Goal: Information Seeking & Learning: Check status

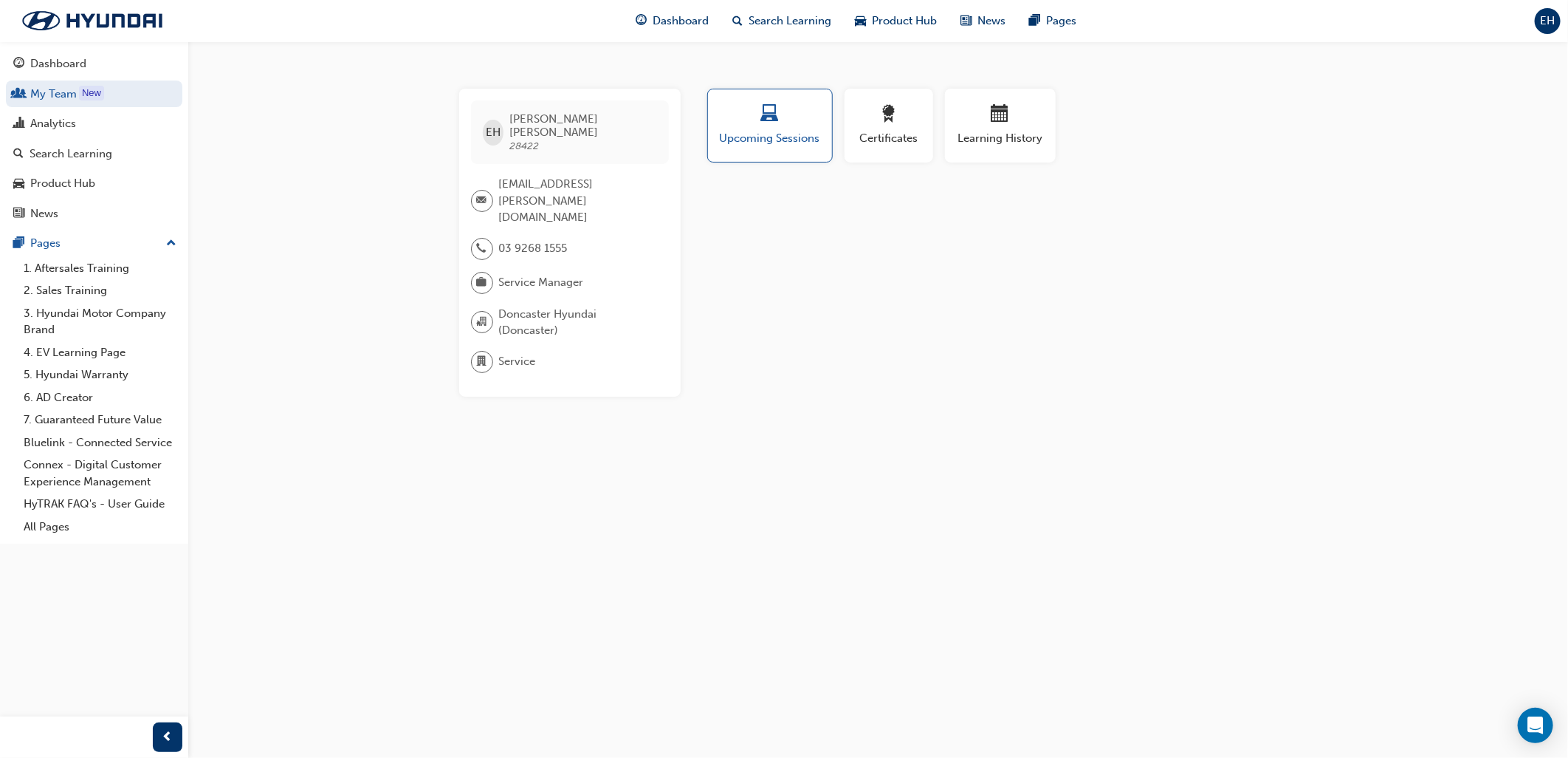
click at [85, 141] on button "Dashboard My Team New Analytics Search Learning Product Hub News Pages" at bounding box center [94, 139] width 176 height 183
click at [82, 129] on div "Analytics" at bounding box center [94, 123] width 162 height 18
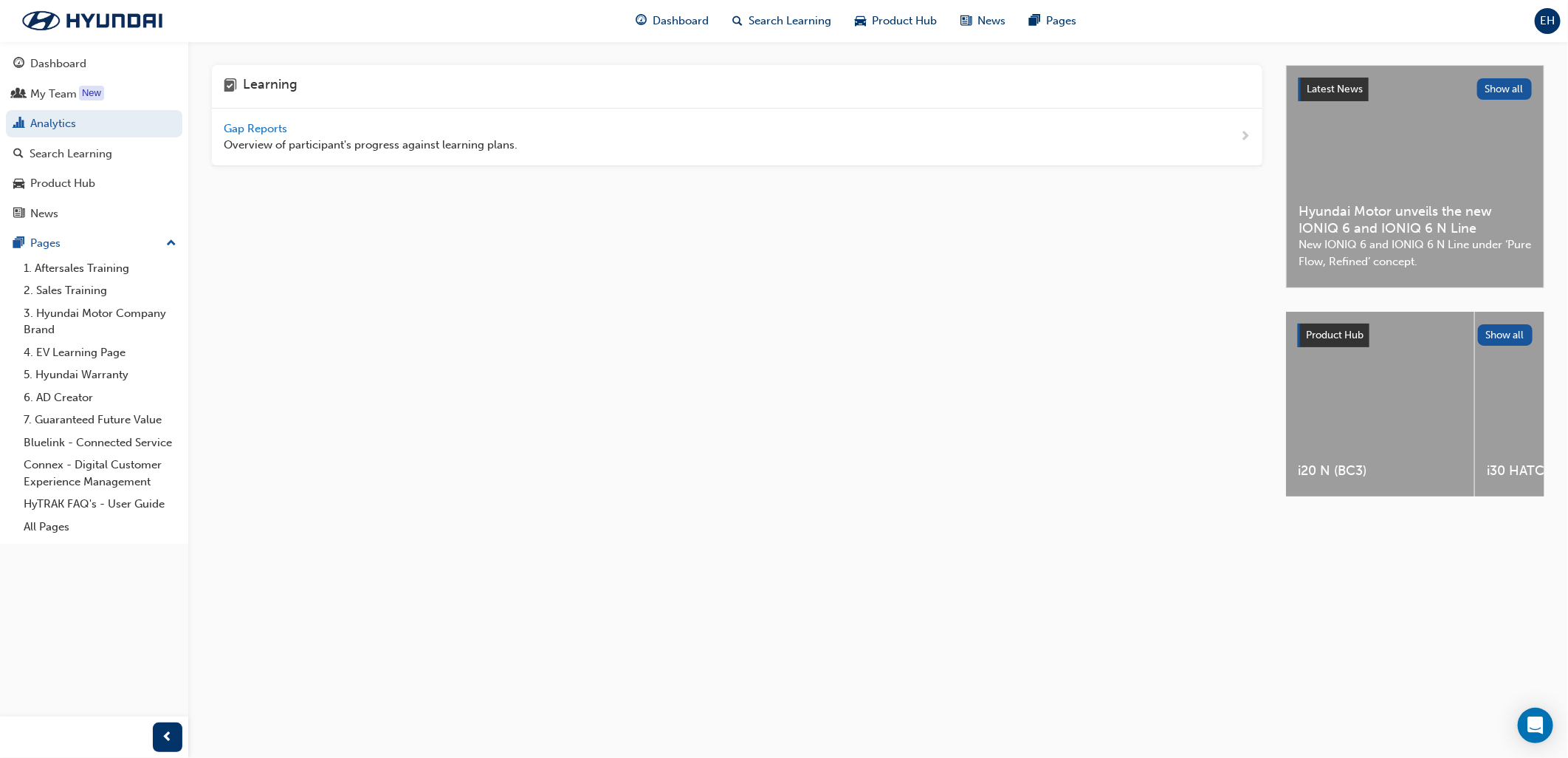
click at [296, 137] on span "Overview of participant's progress against learning plans." at bounding box center [371, 144] width 294 height 17
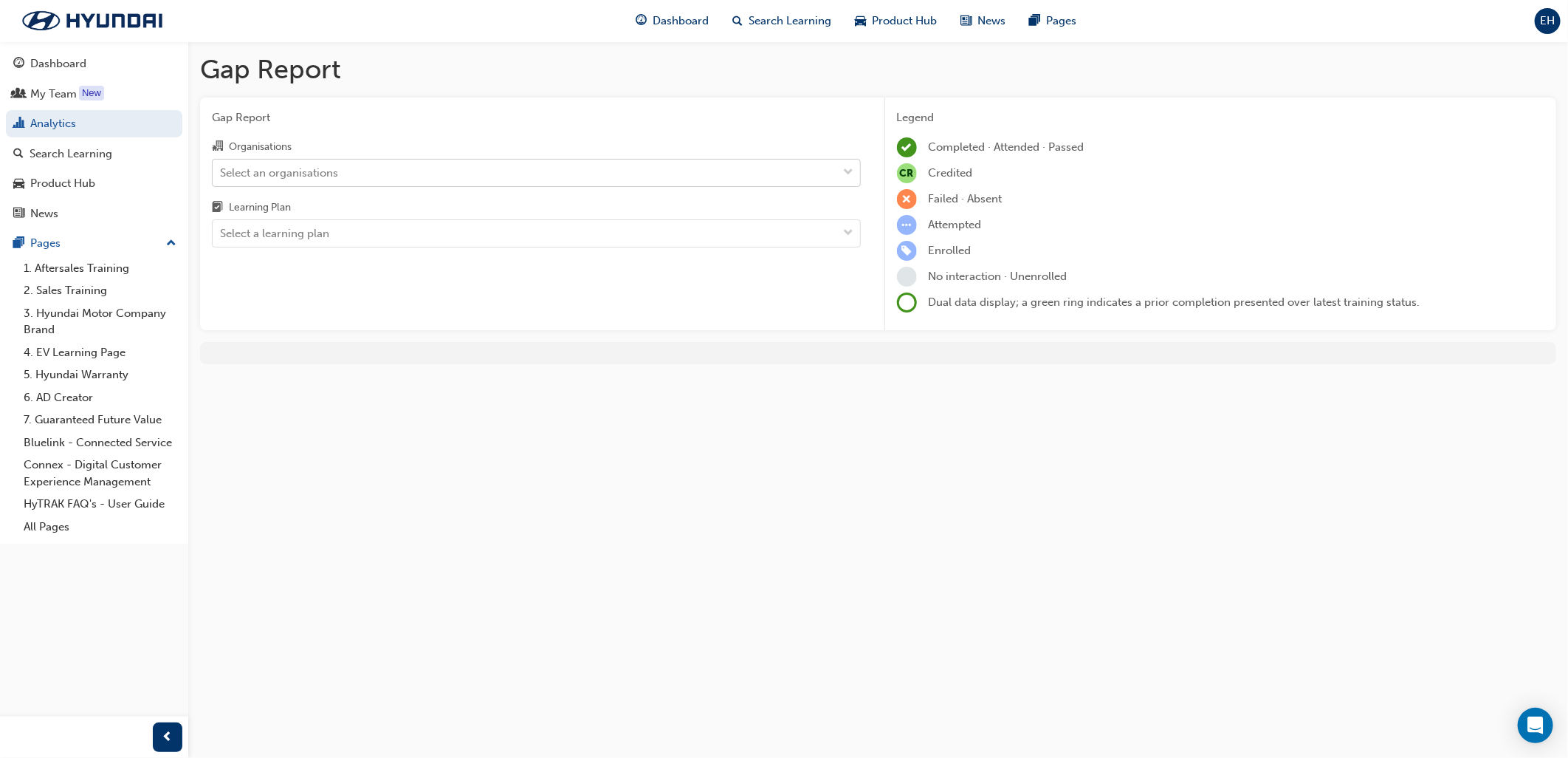
click at [281, 170] on div "Select an organisations" at bounding box center [279, 172] width 118 height 17
click at [221, 170] on input "Organisations Select an organisations" at bounding box center [221, 171] width 2 height 13
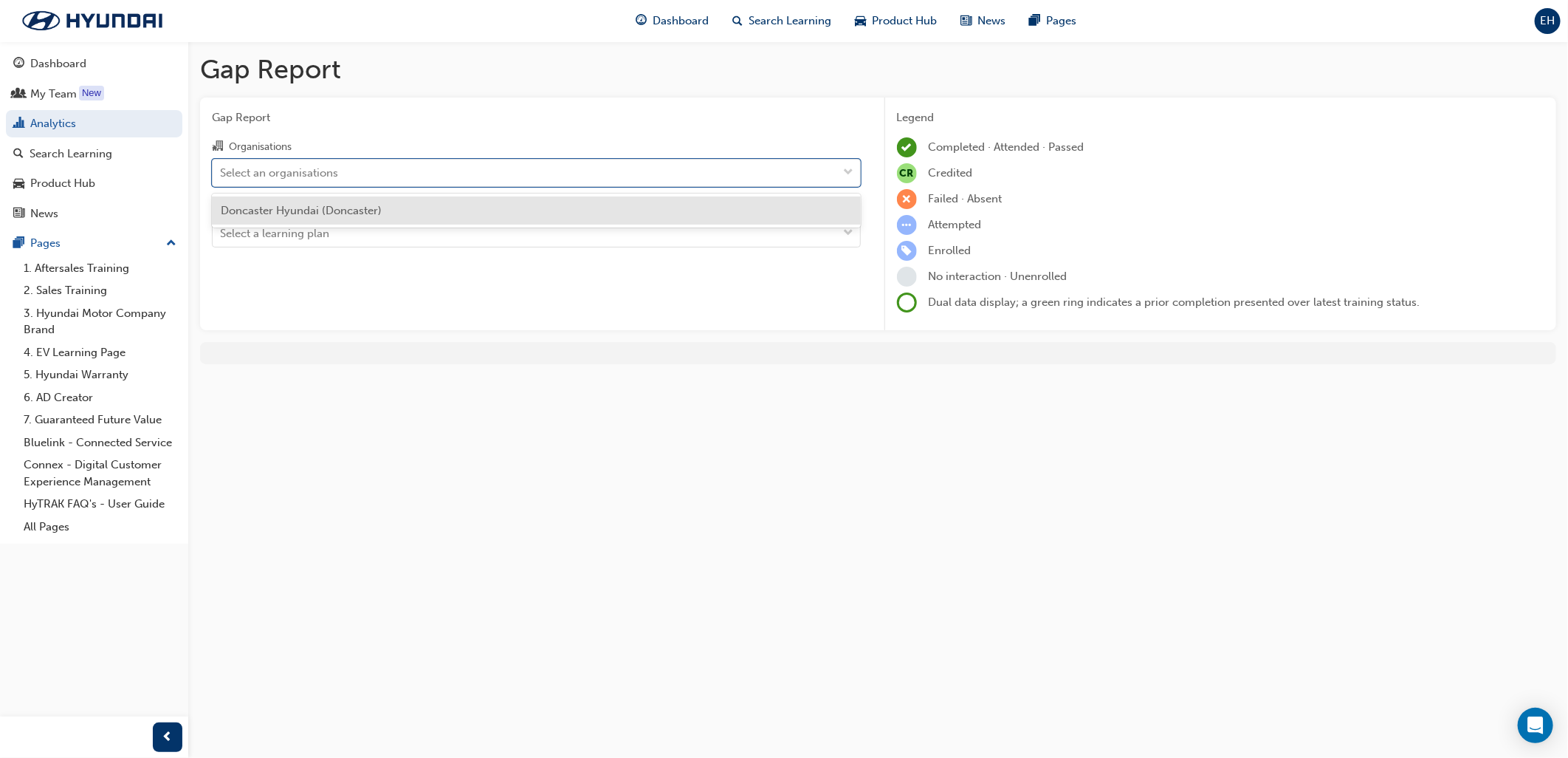
click at [306, 225] on div "Doncaster Hyundai (Doncaster)" at bounding box center [536, 211] width 649 height 35
click at [298, 215] on span "Doncaster Hyundai (Doncaster)" at bounding box center [301, 210] width 161 height 13
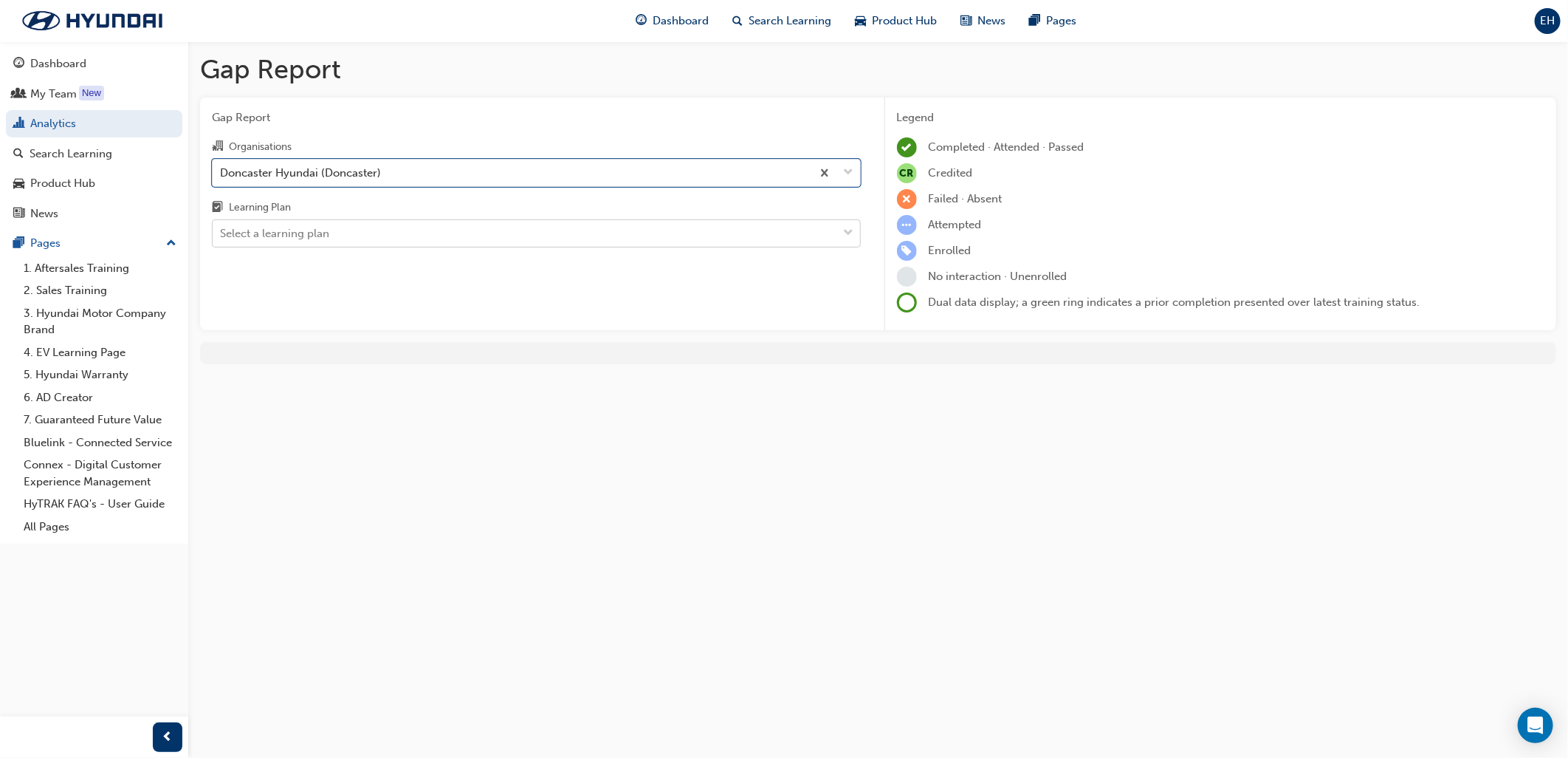
click at [298, 221] on div "Select a learning plan" at bounding box center [536, 233] width 649 height 28
click at [221, 227] on input "Learning Plan Select a learning plan" at bounding box center [221, 233] width 2 height 13
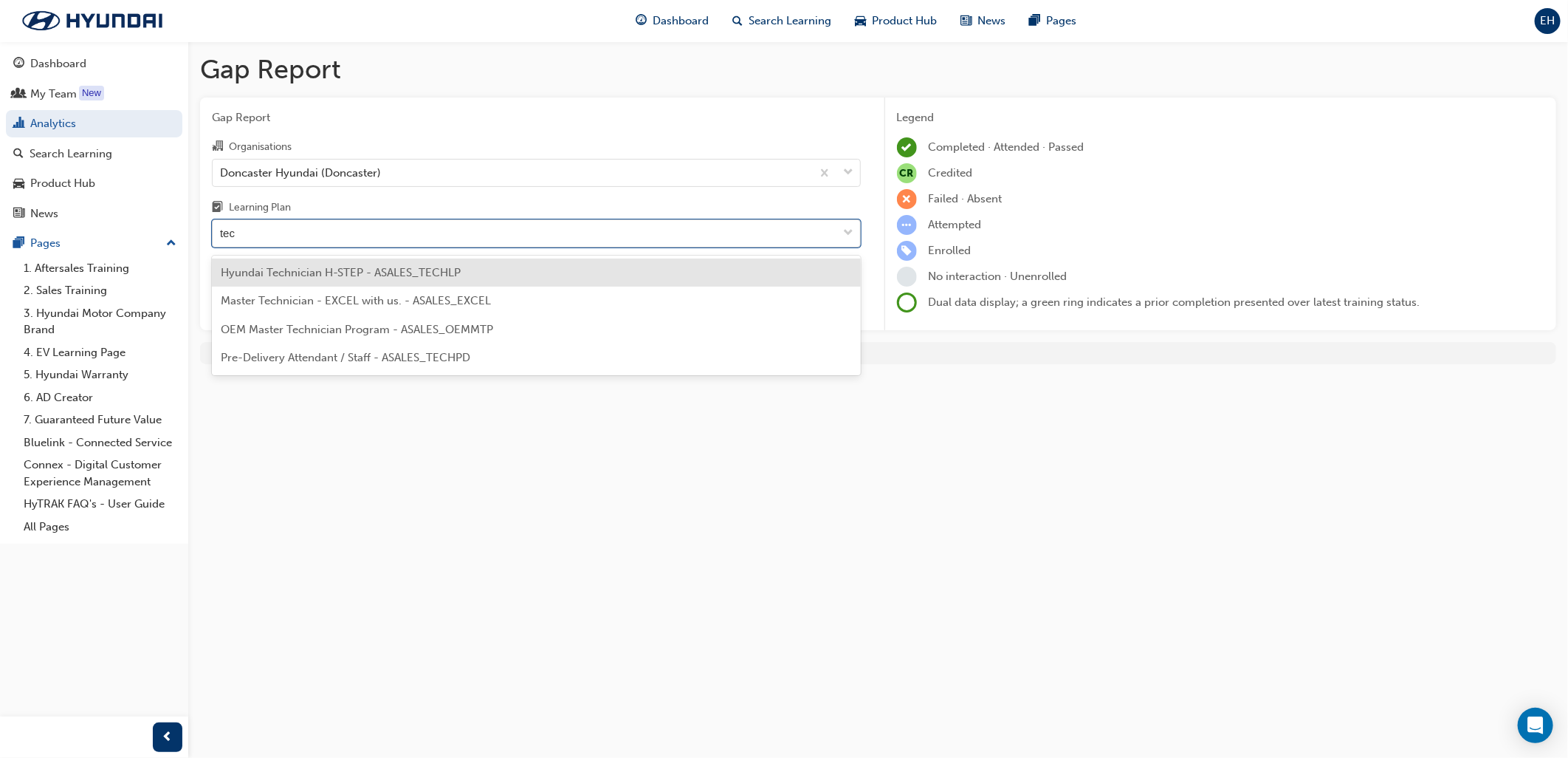
type input "tech"
click at [375, 274] on span "Hyundai Technician H-STEP - ASALES_TECHLP" at bounding box center [340, 272] width 240 height 13
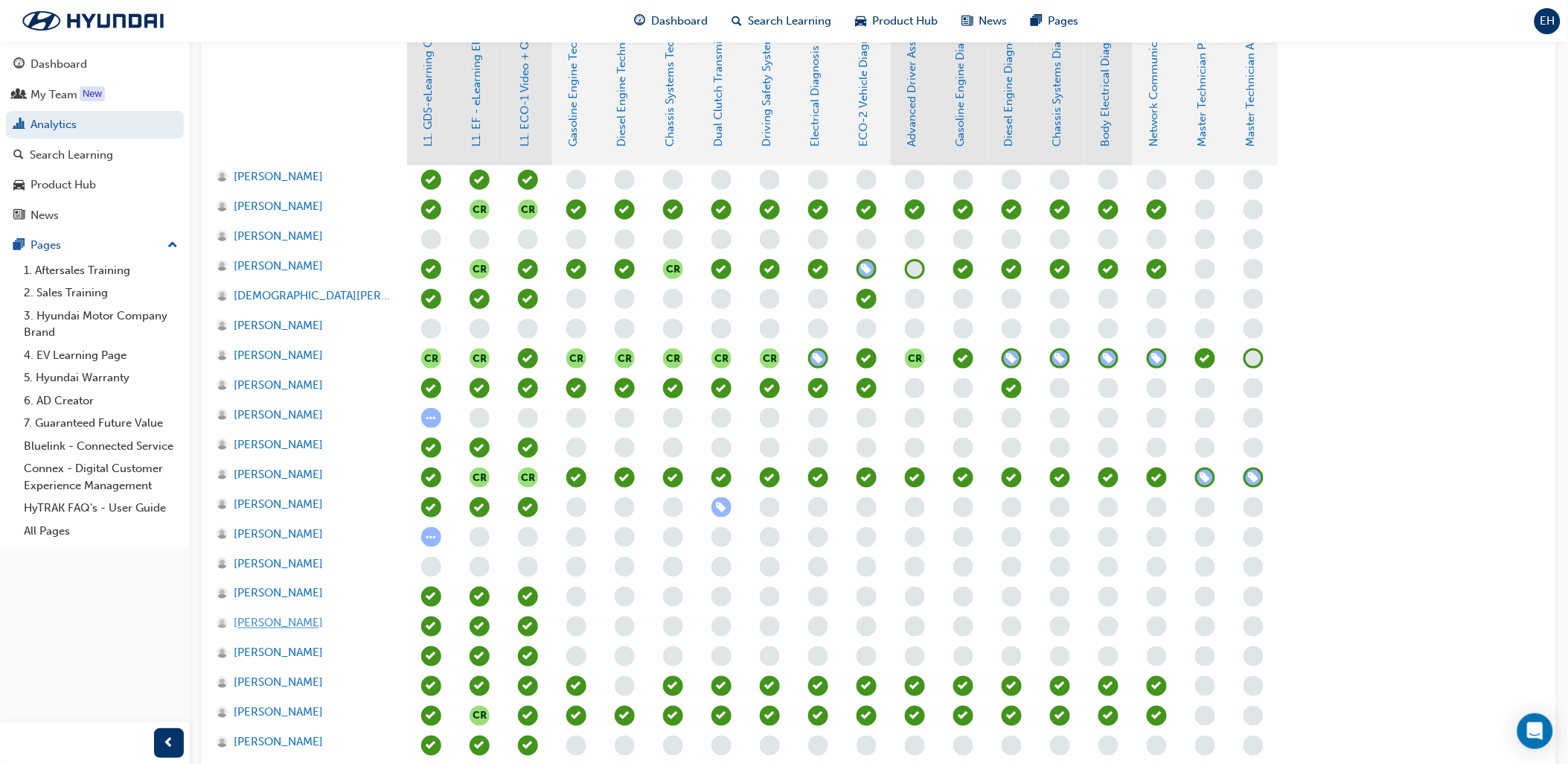
scroll to position [413, 0]
click at [258, 352] on span "[PERSON_NAME]" at bounding box center [278, 354] width 90 height 17
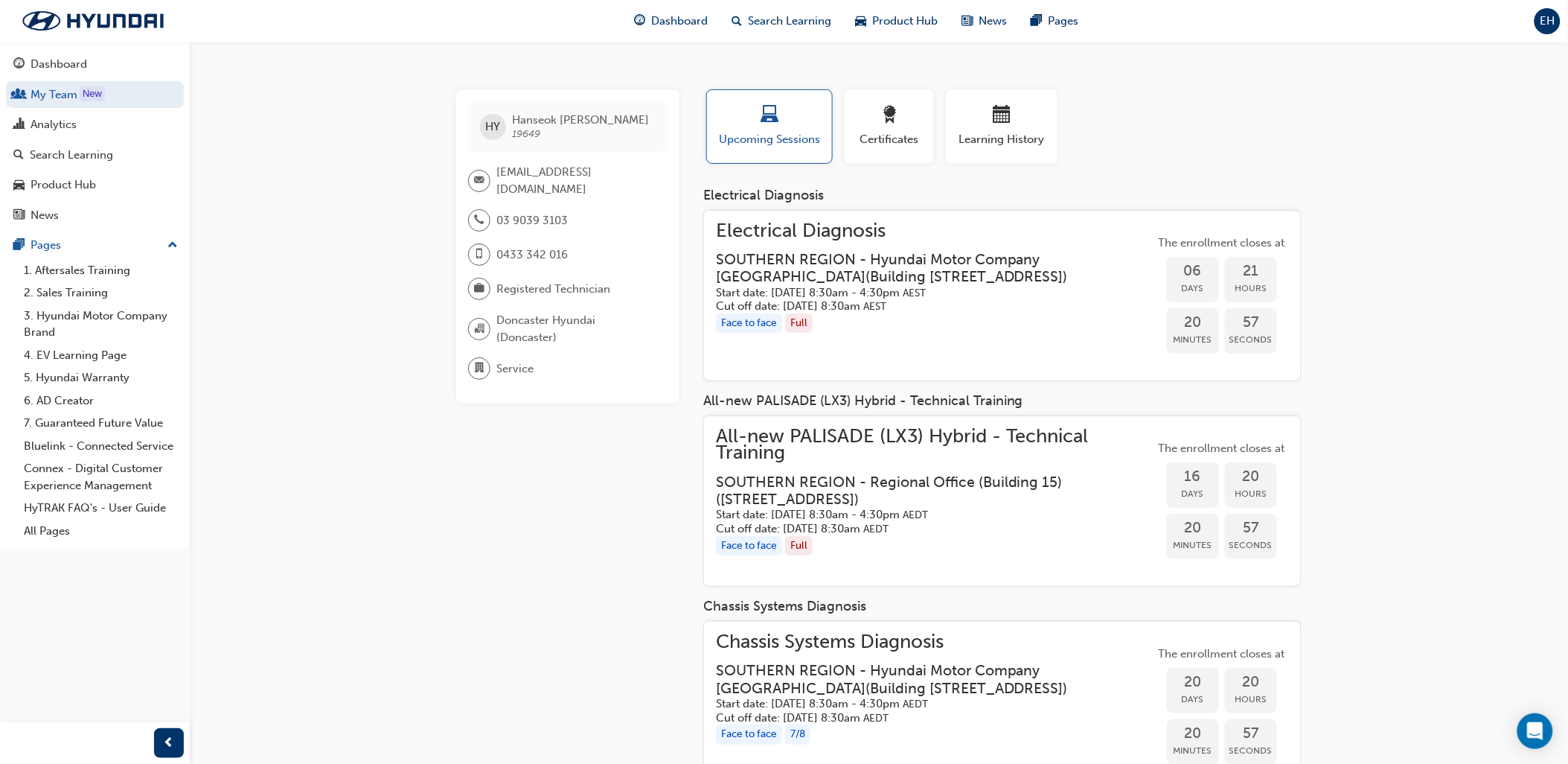
click at [860, 286] on h3 "SOUTHERN REGION - Hyundai Motor Company [GEOGRAPHIC_DATA] ( [STREET_ADDRESS] )" at bounding box center [923, 269] width 415 height 35
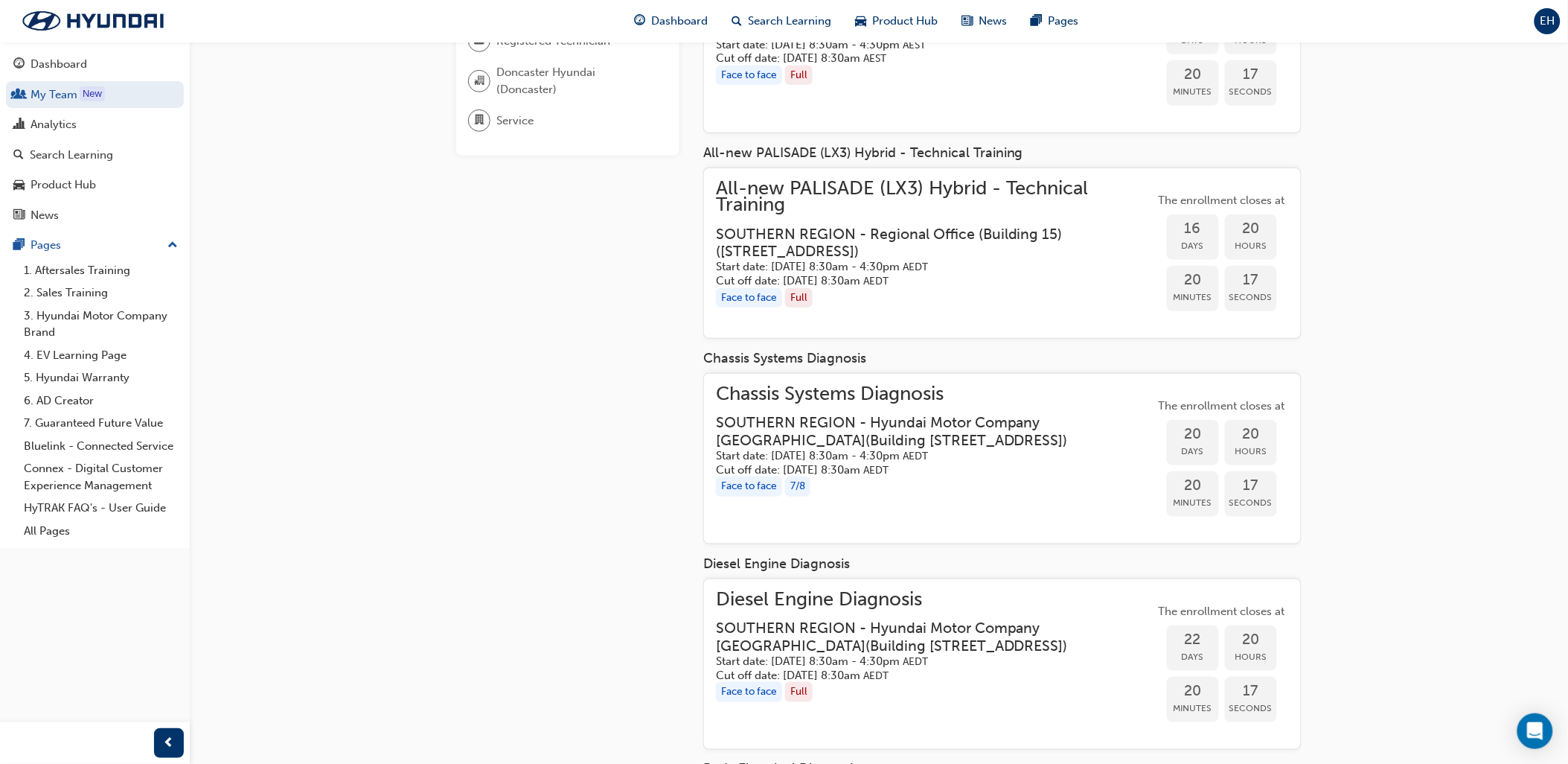
scroll to position [578, 0]
